Goal: Task Accomplishment & Management: Complete application form

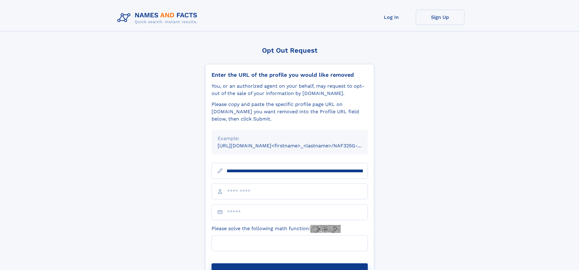
scroll to position [0, 71]
type input "**********"
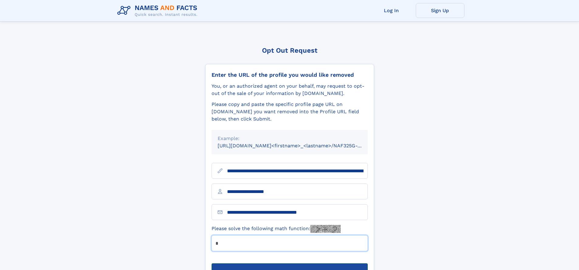
type input "*"
click at [290, 263] on button "Submit Opt Out Request" at bounding box center [290, 272] width 156 height 19
